Goal: Task Accomplishment & Management: Complete application form

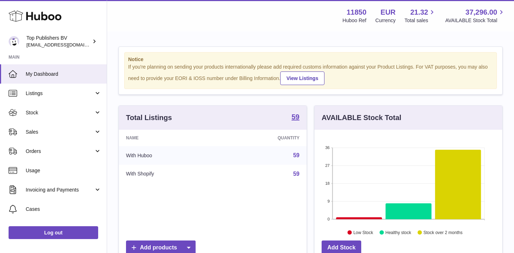
scroll to position [111, 188]
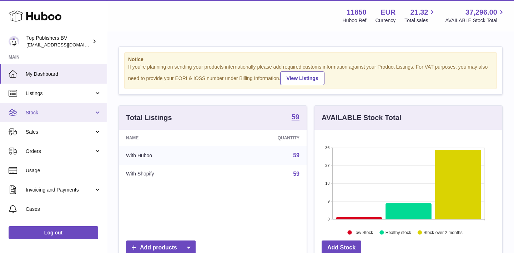
click at [42, 113] on span "Stock" at bounding box center [60, 112] width 68 height 7
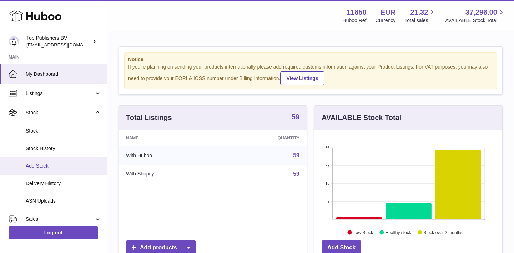
click at [45, 169] on link "Add Stock" at bounding box center [53, 165] width 107 height 17
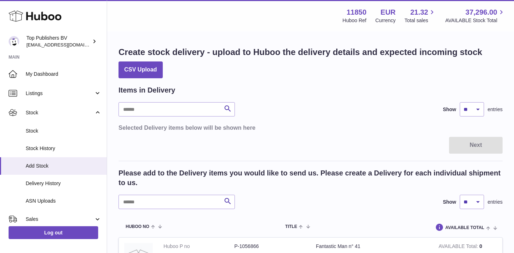
click at [159, 116] on div "Items in Delivery Search Show ** ** ** *** entries Selected Delivery items belo…" at bounding box center [311, 108] width 384 height 46
click at [155, 113] on input "text" at bounding box center [177, 109] width 116 height 14
type input "****"
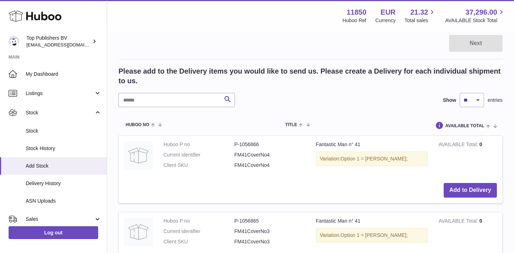
scroll to position [103, 0]
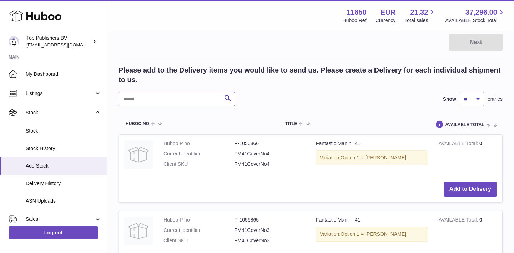
click at [171, 101] on input "text" at bounding box center [177, 99] width 116 height 14
type input "****"
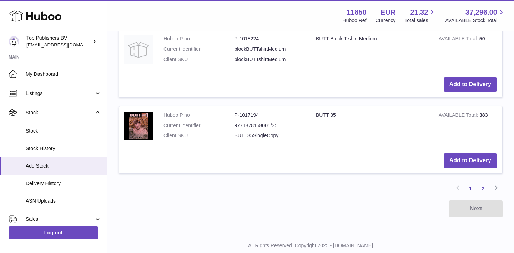
click at [485, 182] on link "2" at bounding box center [483, 188] width 13 height 13
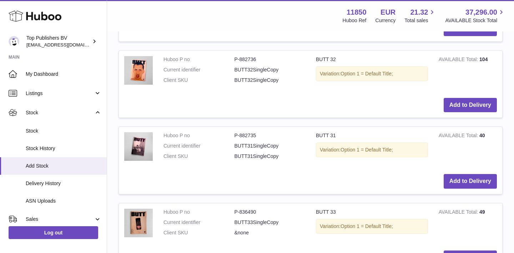
scroll to position [267, 0]
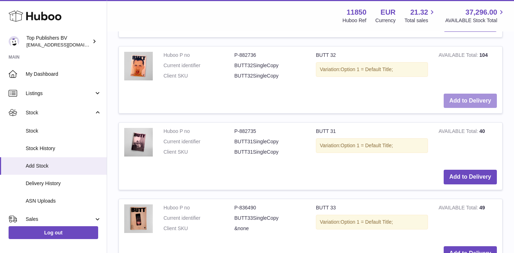
click at [461, 99] on button "Add to Delivery" at bounding box center [470, 101] width 53 height 15
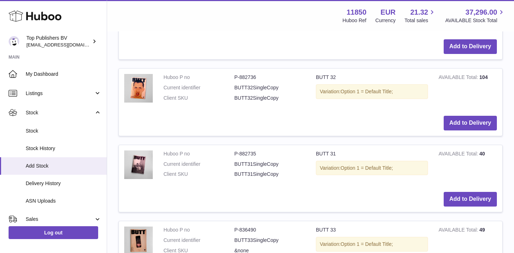
scroll to position [379, 0]
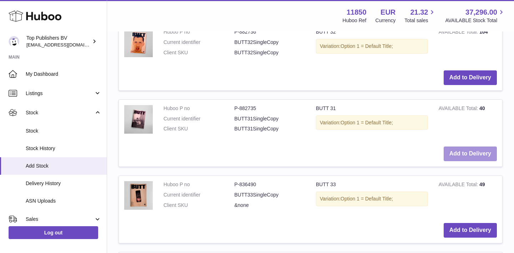
click at [459, 146] on button "Add to Delivery" at bounding box center [470, 153] width 53 height 15
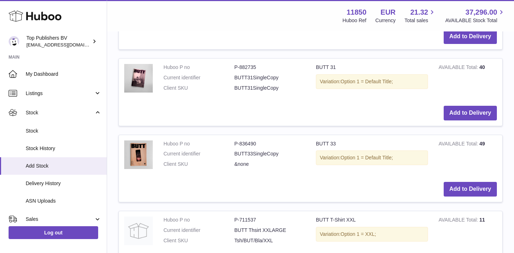
scroll to position [500, 0]
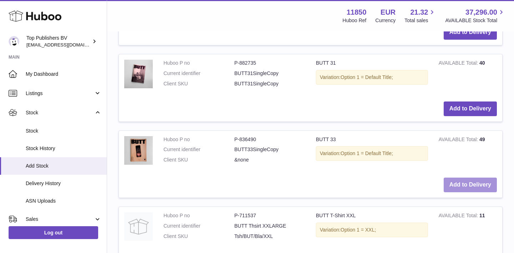
click at [474, 177] on button "Add to Delivery" at bounding box center [470, 184] width 53 height 15
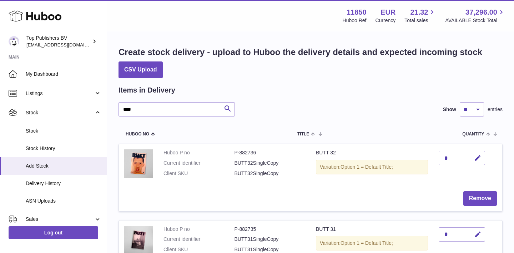
scroll to position [0, 0]
click at [480, 154] on icon "button" at bounding box center [477, 157] width 7 height 7
type input "**"
click at [479, 159] on icon "submit" at bounding box center [478, 158] width 6 height 6
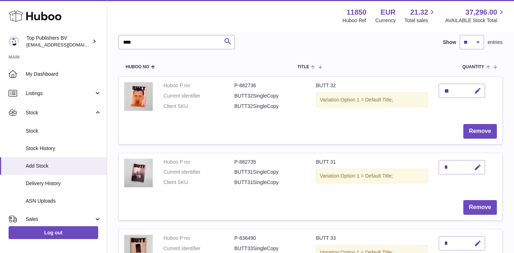
scroll to position [87, 0]
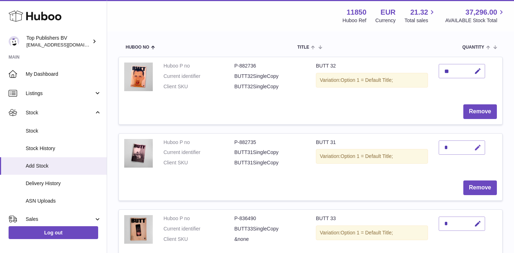
click at [477, 146] on icon "button" at bounding box center [477, 147] width 7 height 7
type input "**"
click at [476, 147] on icon "submit" at bounding box center [478, 147] width 6 height 6
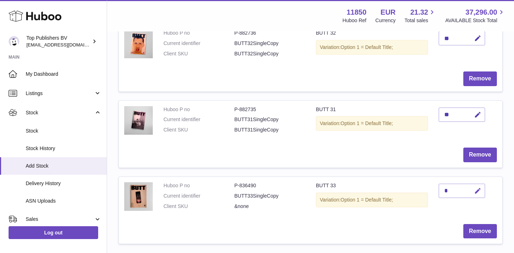
click at [476, 187] on icon "button" at bounding box center [477, 190] width 7 height 7
type input "**"
click at [473, 189] on button "submit" at bounding box center [477, 190] width 14 height 11
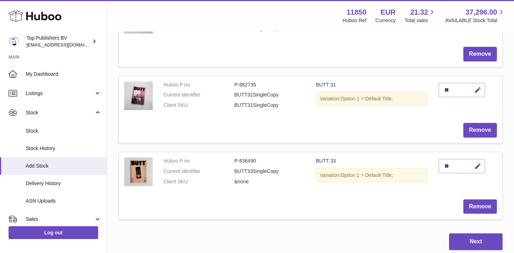
scroll to position [156, 0]
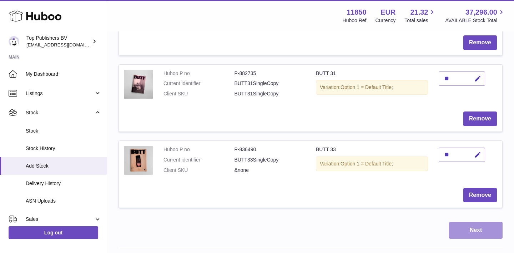
click at [481, 225] on button "Next" at bounding box center [476, 230] width 54 height 17
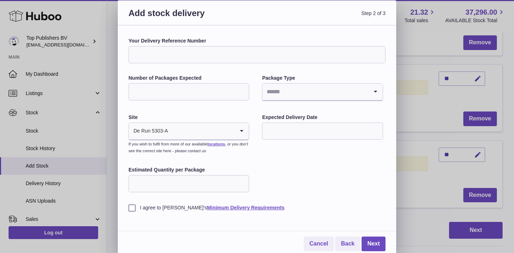
click at [172, 91] on input "Number of Packages Expected" at bounding box center [189, 91] width 121 height 17
type input "*"
click at [275, 91] on input "Search for option" at bounding box center [315, 92] width 106 height 16
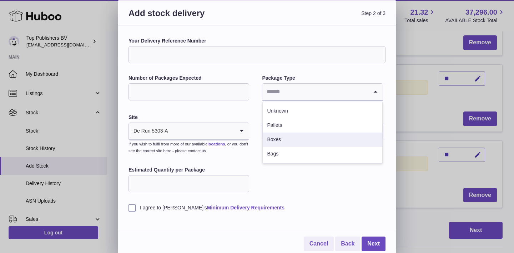
click at [280, 140] on li "Boxes" at bounding box center [322, 139] width 119 height 14
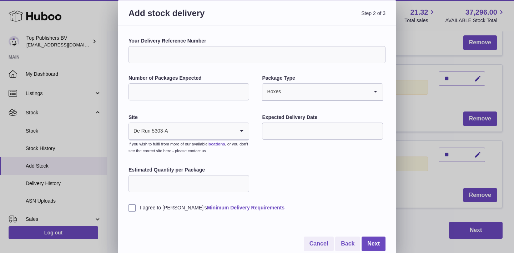
click at [165, 50] on input "Your Delivery Reference Number" at bounding box center [257, 54] width 257 height 17
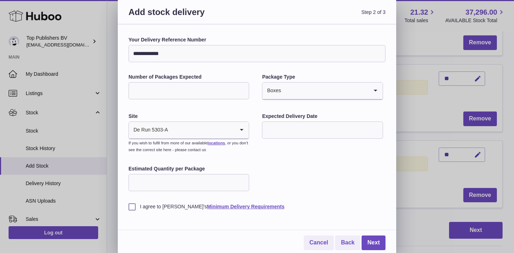
scroll to position [1, 0]
type input "**********"
click at [195, 179] on input "Estimated Quantity per Package" at bounding box center [189, 182] width 121 height 17
type input "**"
click at [140, 207] on label "I agree to [PERSON_NAME]'s Minimum Delivery Requirements" at bounding box center [257, 207] width 257 height 7
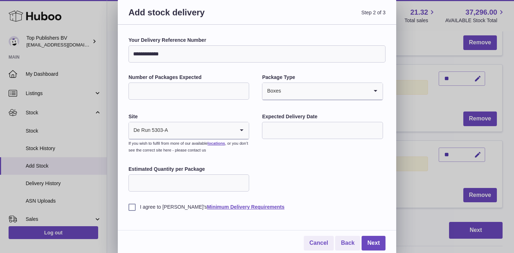
click at [276, 131] on input "text" at bounding box center [322, 130] width 121 height 17
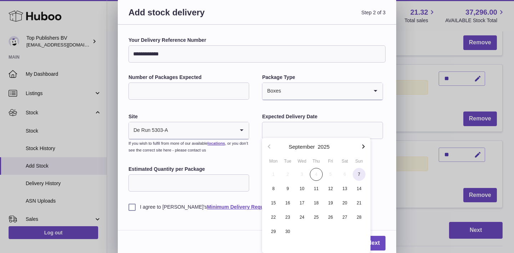
click at [358, 174] on span "7" at bounding box center [359, 174] width 13 height 13
type input "**********"
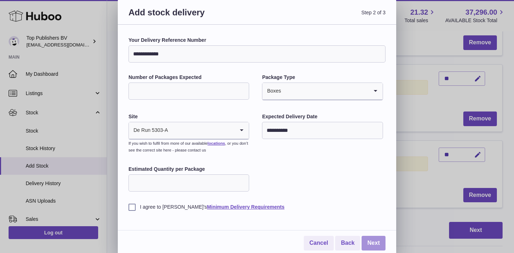
click at [375, 240] on link "Next" at bounding box center [374, 243] width 24 height 15
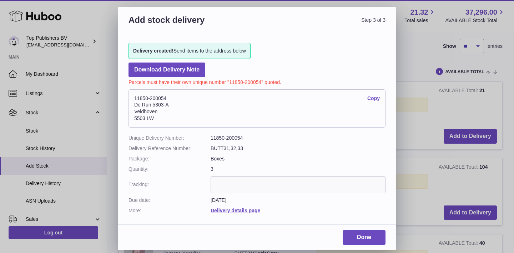
scroll to position [0, 0]
drag, startPoint x: 177, startPoint y: 96, endPoint x: 122, endPoint y: 97, distance: 54.6
click at [122, 97] on div "Delivery created! Send items to the address below Download Delivery Note Parcel…" at bounding box center [257, 124] width 279 height 185
copy address "11850-200054"
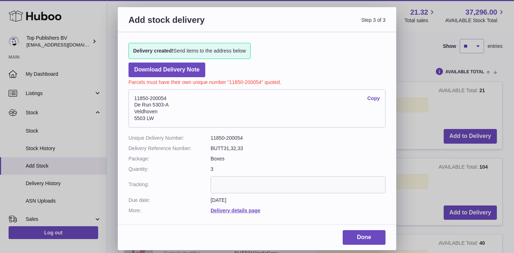
click at [412, 66] on div "Add stock delivery Step 3 of 3 Delivery created! Send items to the address belo…" at bounding box center [257, 126] width 514 height 253
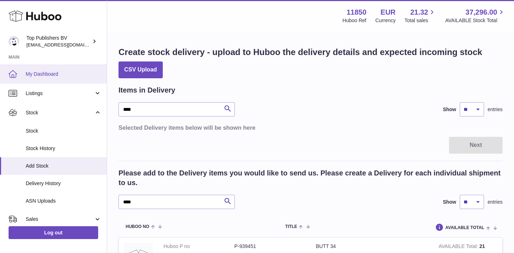
click at [34, 74] on span "My Dashboard" at bounding box center [64, 74] width 76 height 7
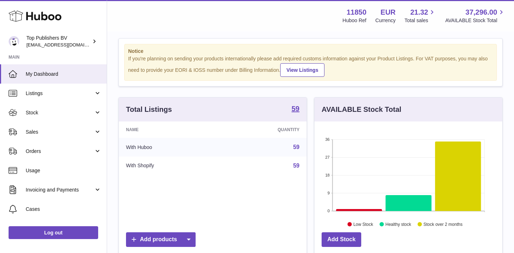
scroll to position [21, 0]
